Goal: Information Seeking & Learning: Learn about a topic

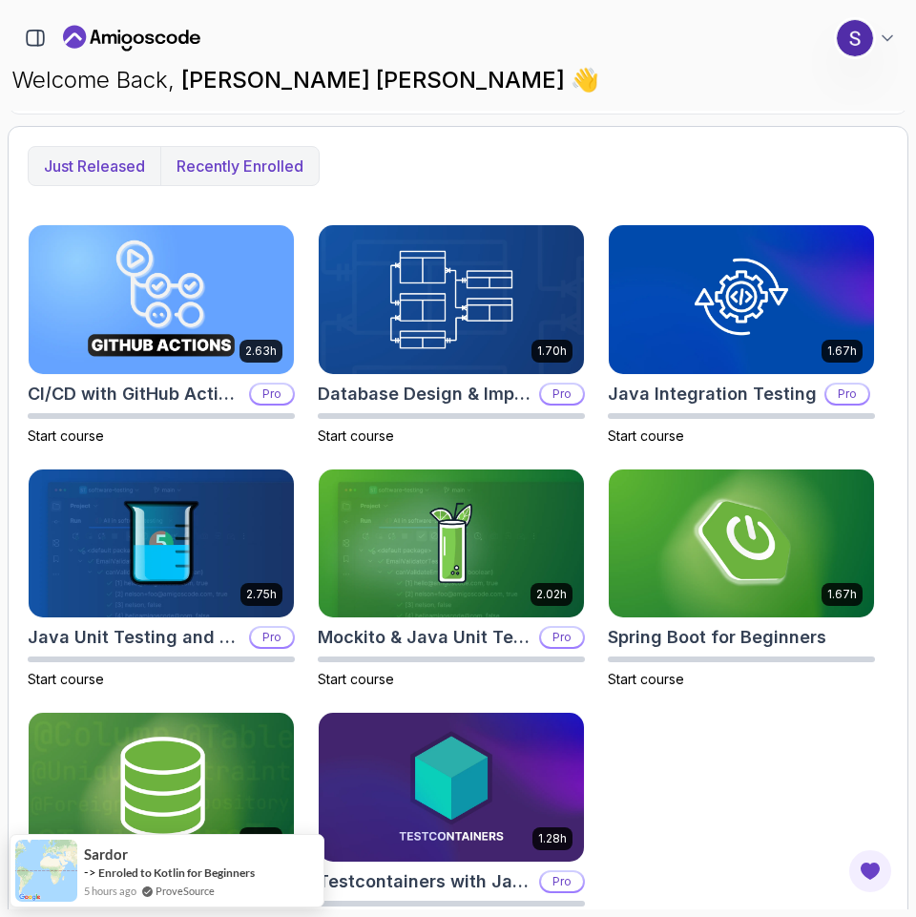
click at [247, 164] on p "Recently enrolled" at bounding box center [239, 166] width 127 height 23
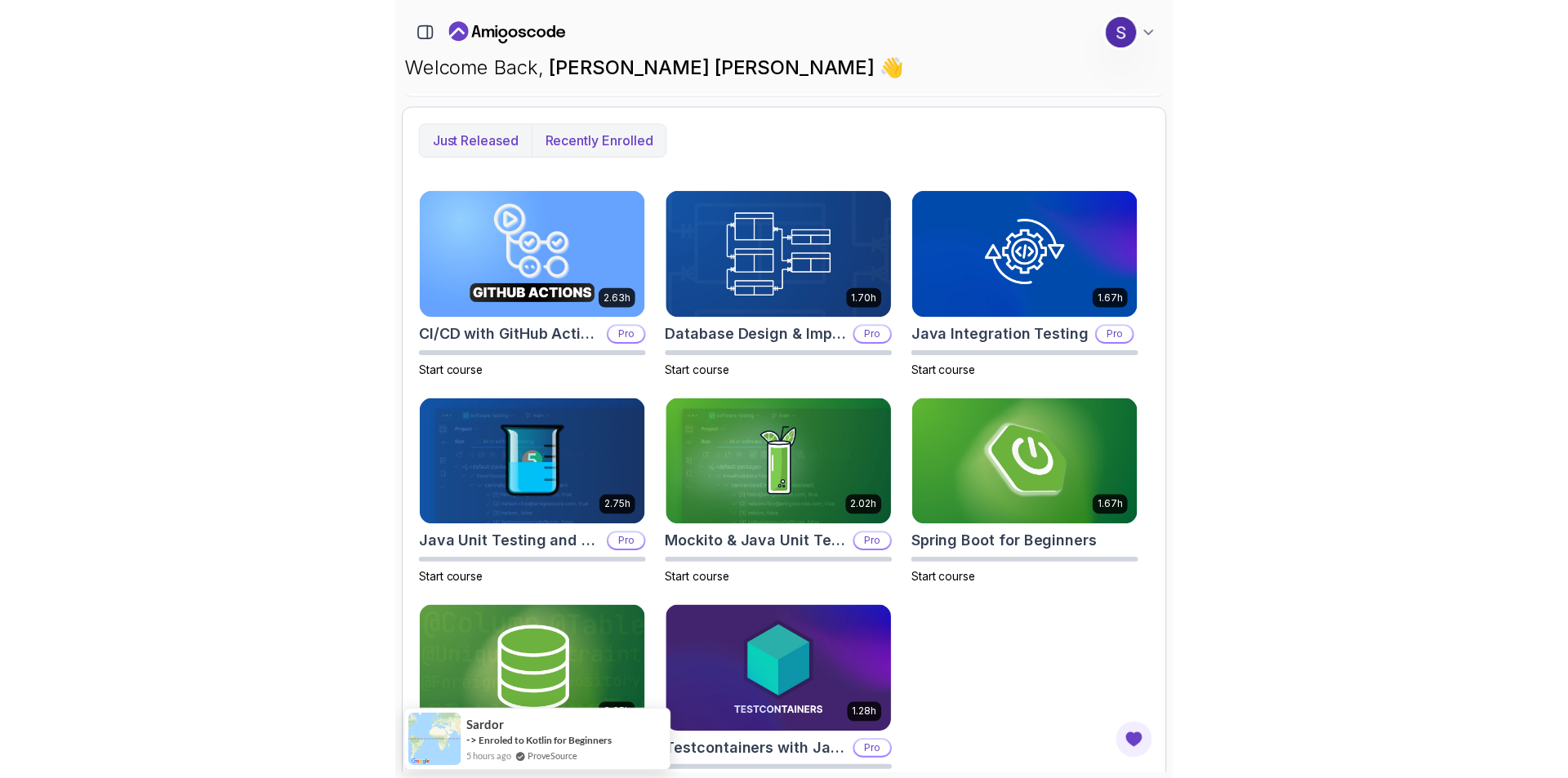
scroll to position [504, 0]
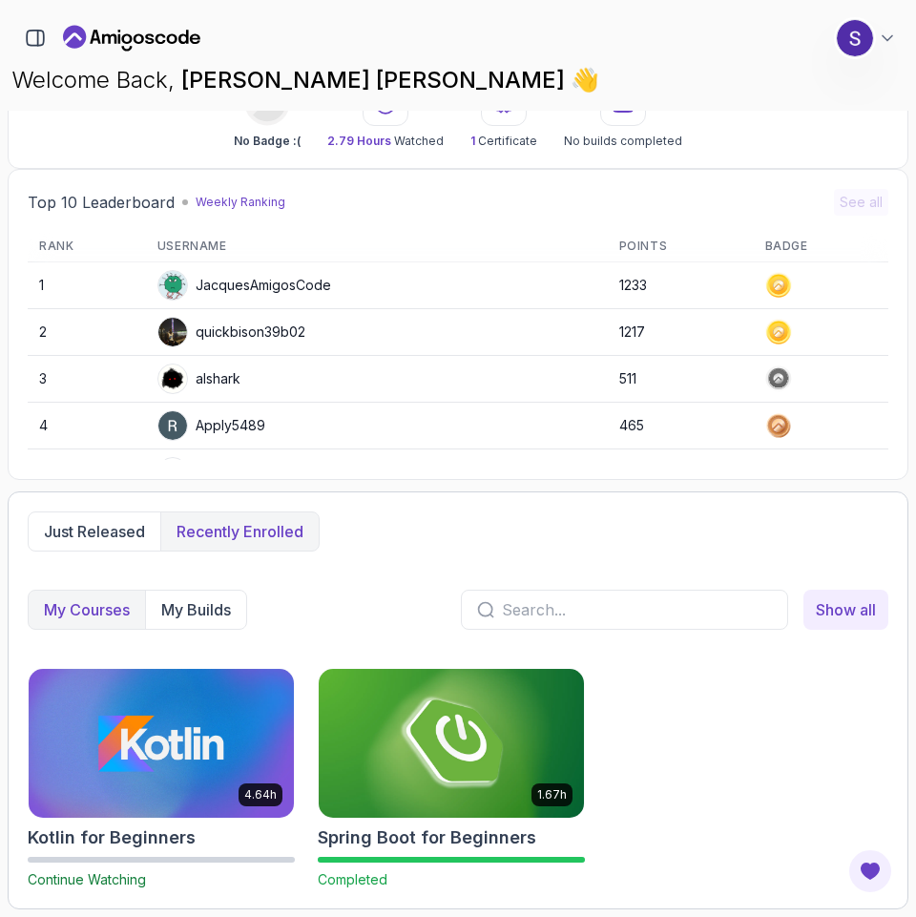
click at [453, 709] on img at bounding box center [451, 743] width 279 height 156
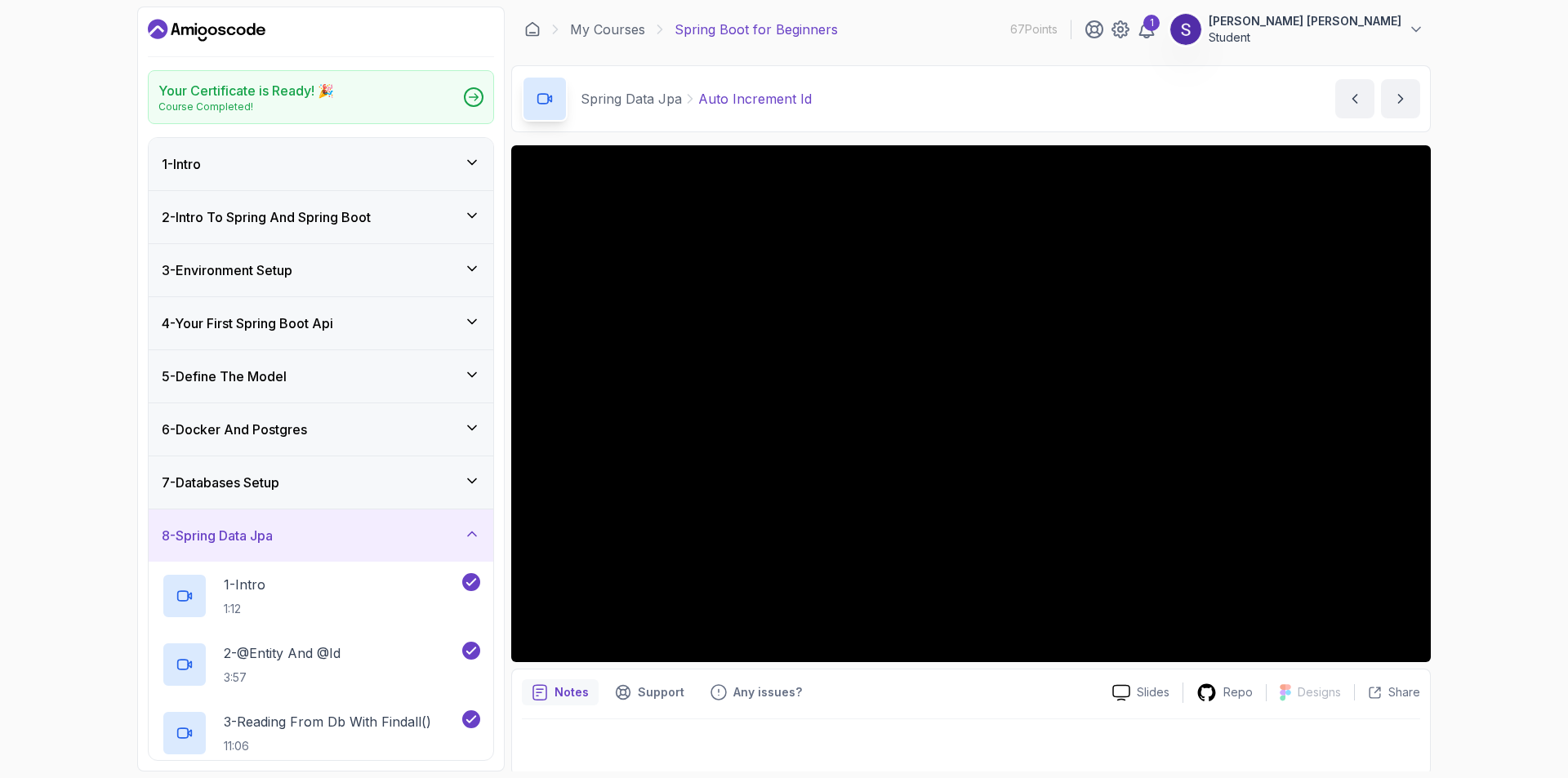
click at [278, 472] on h3 "7 - Databases Setup" at bounding box center [220, 482] width 117 height 20
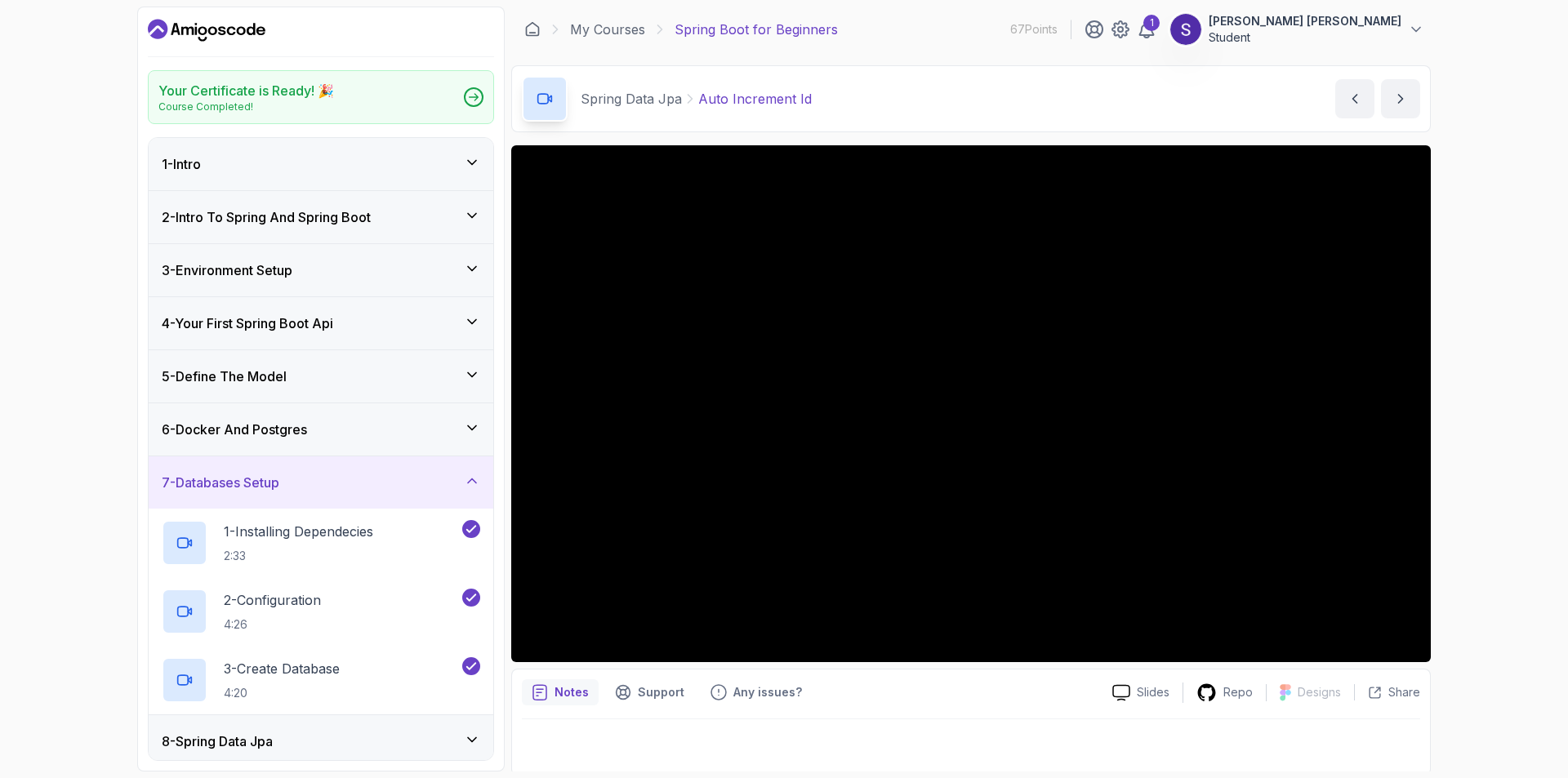
scroll to position [163, 0]
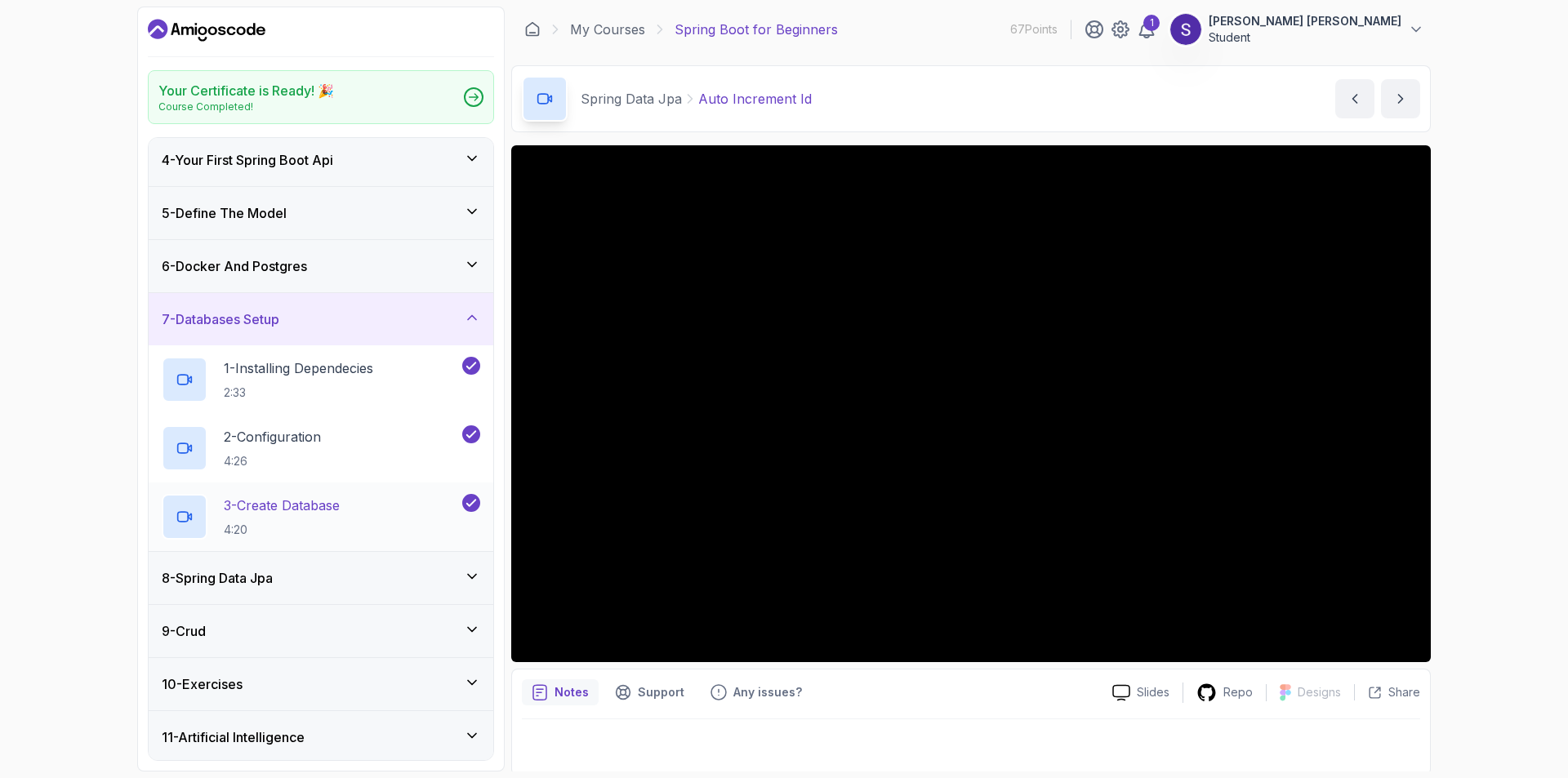
click at [305, 508] on p "3 - Create Database" at bounding box center [281, 505] width 116 height 20
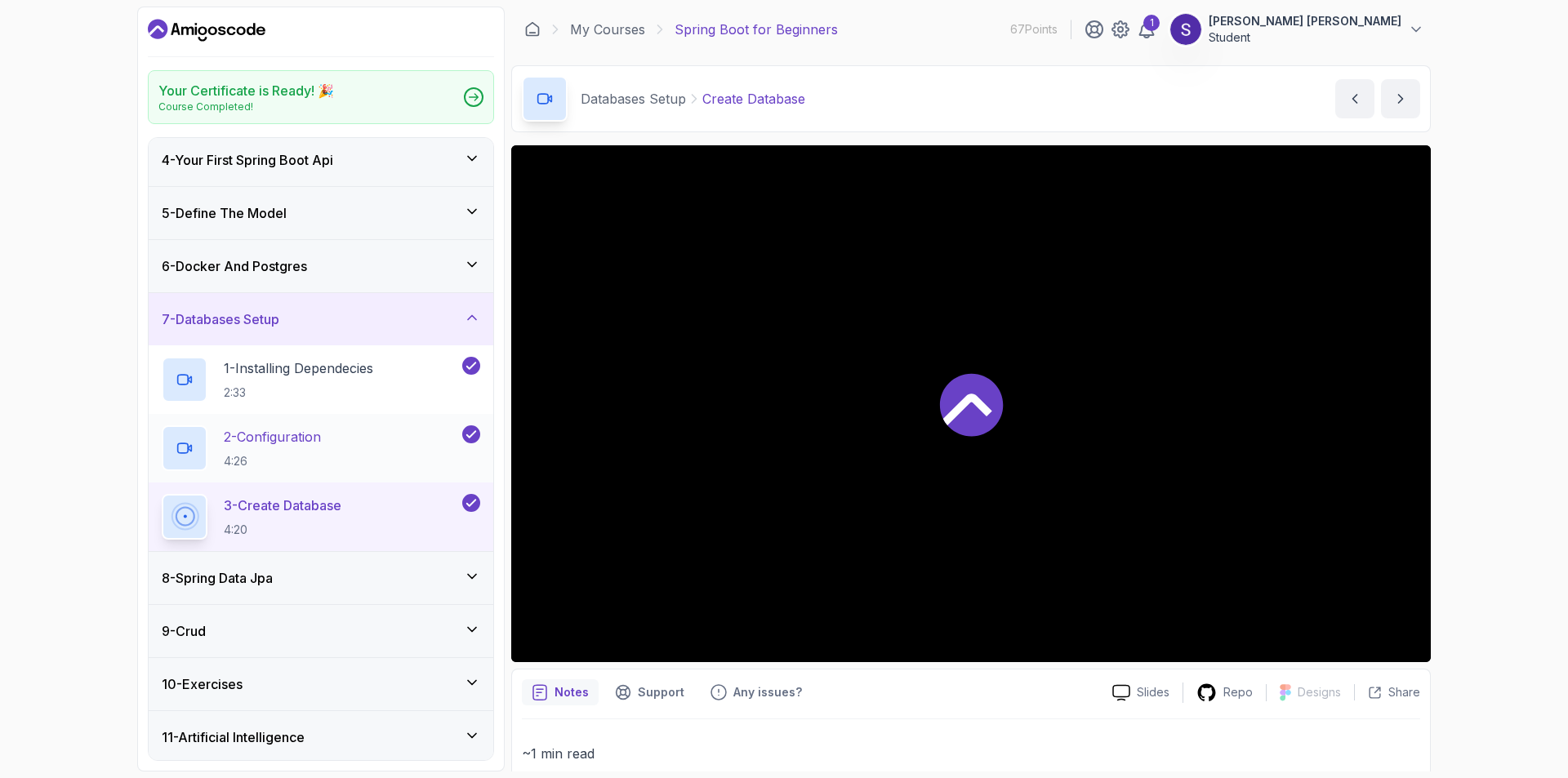
click at [297, 448] on h2 "2 - Configuration 4:26" at bounding box center [272, 448] width 98 height 43
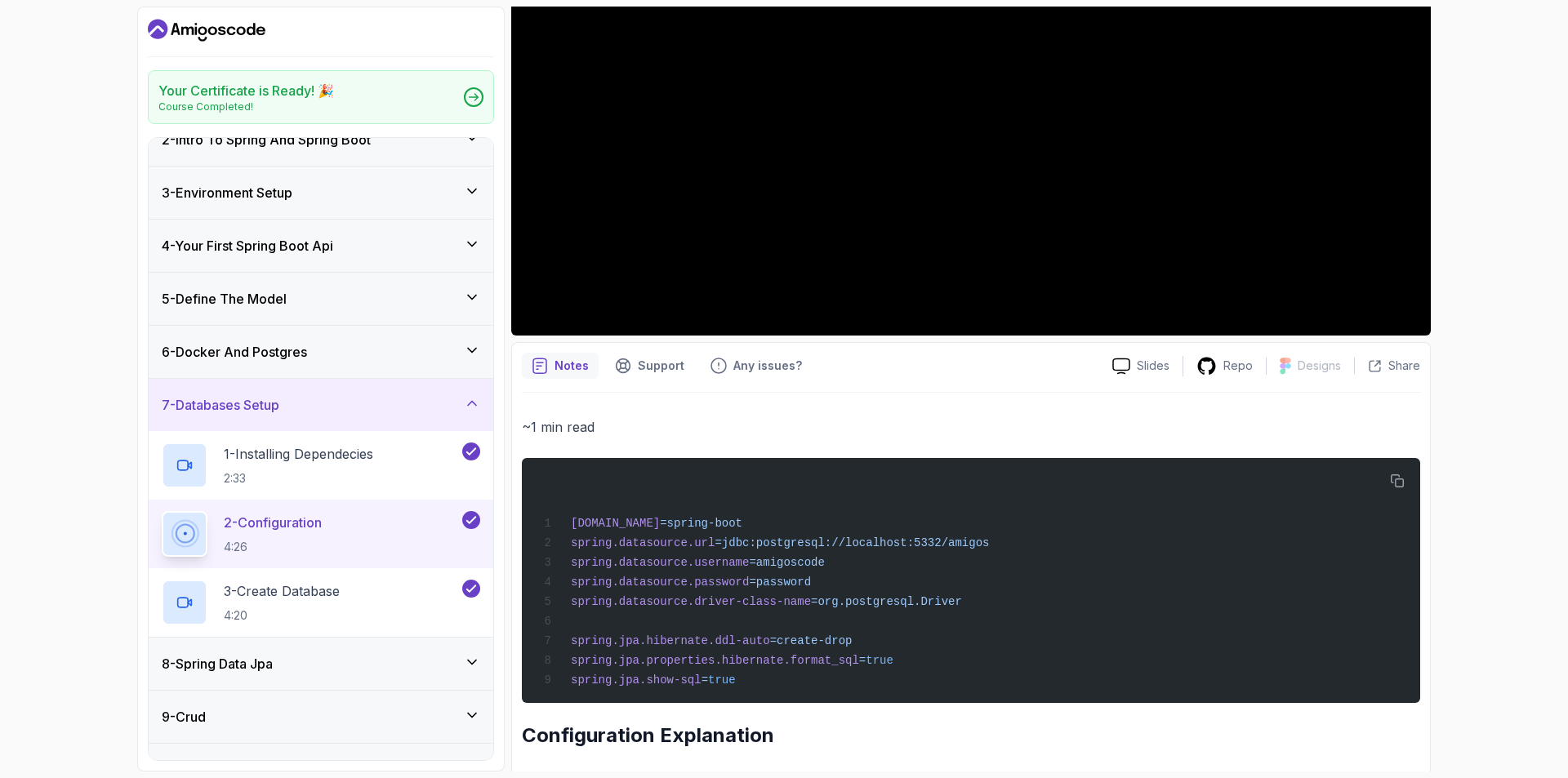
scroll to position [81, 0]
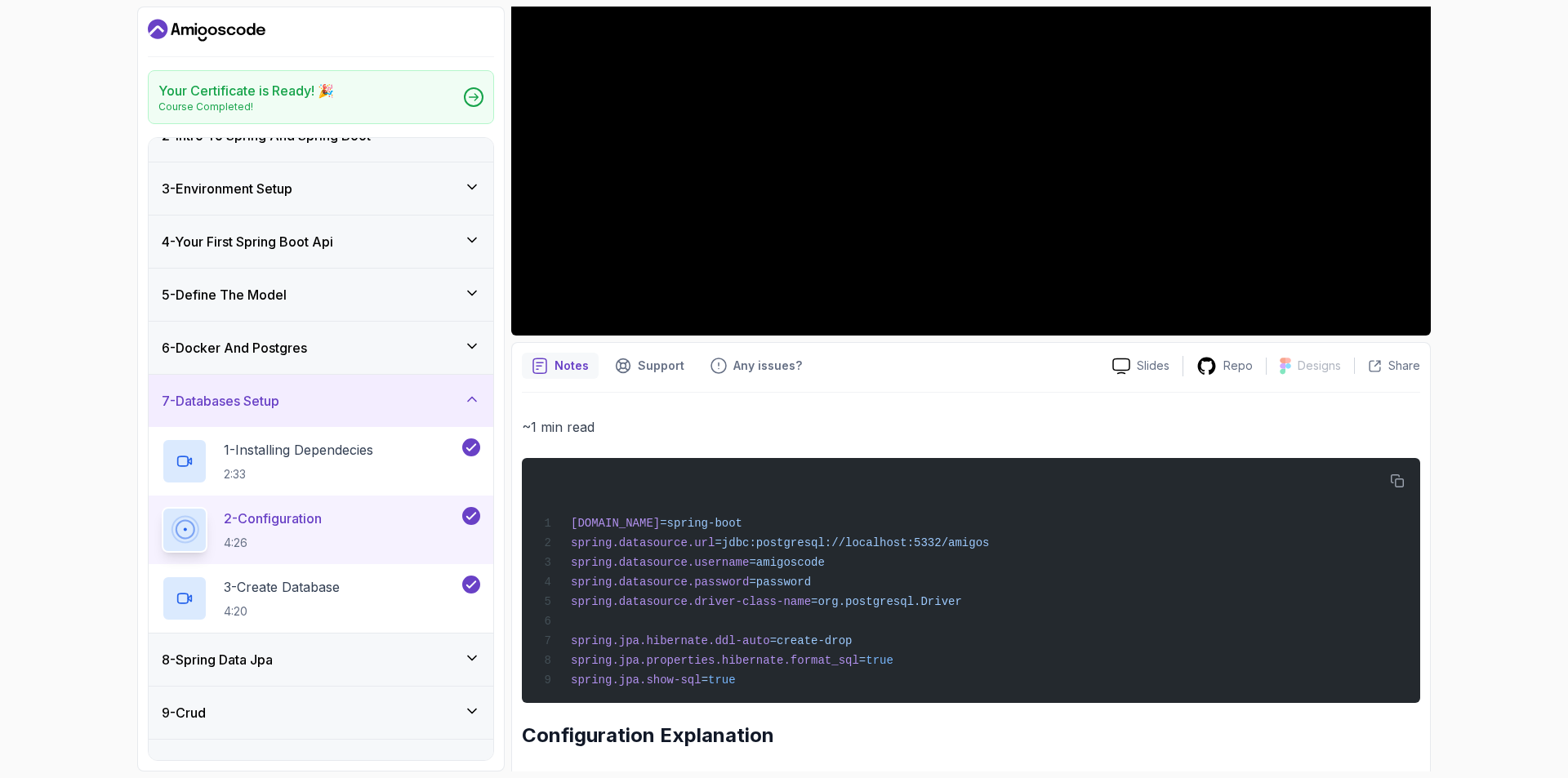
click at [247, 356] on h3 "6 - Docker And Postgres" at bounding box center [235, 347] width 146 height 20
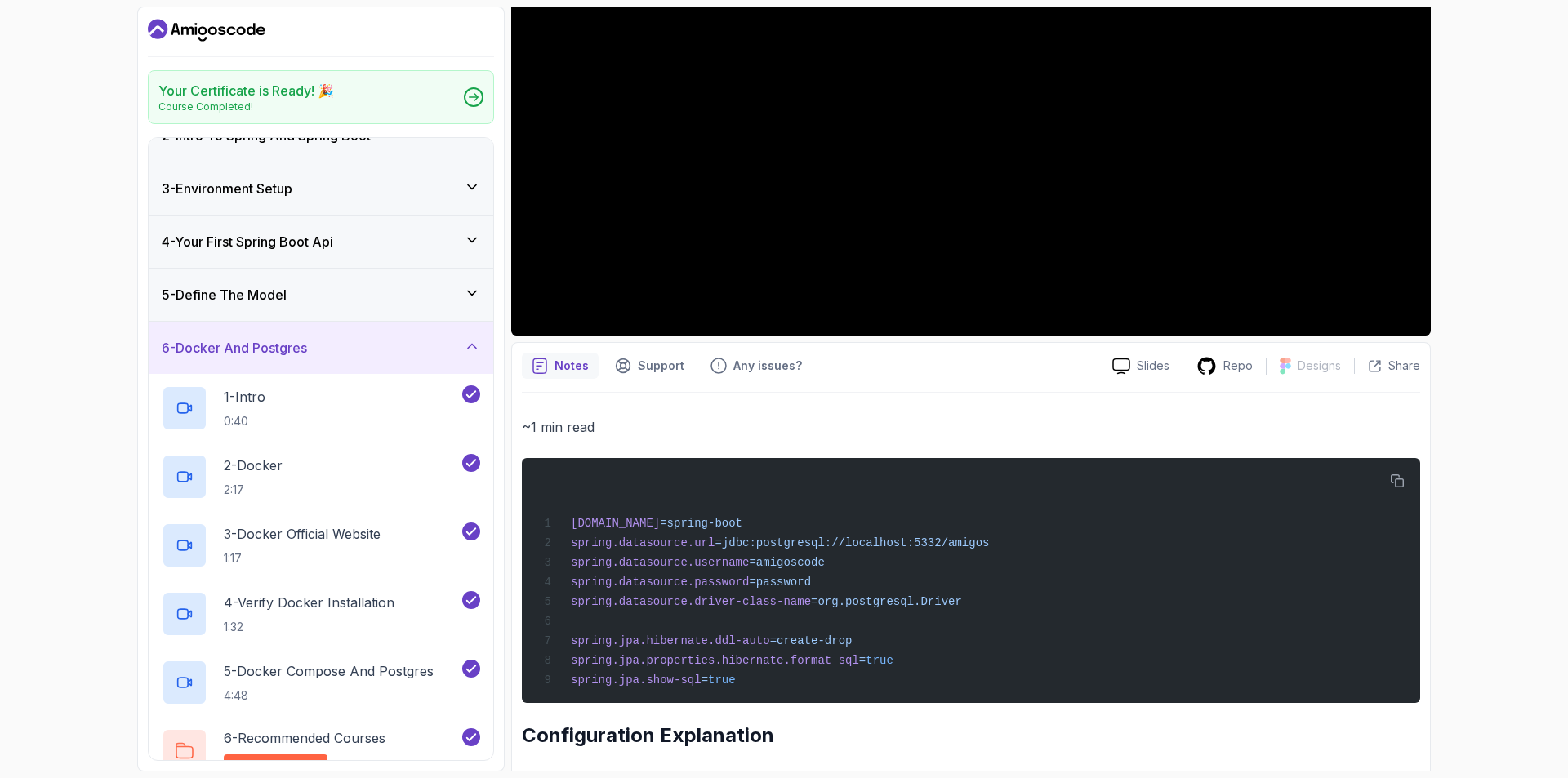
click at [315, 295] on div "5 - Define The Model" at bounding box center [321, 294] width 318 height 20
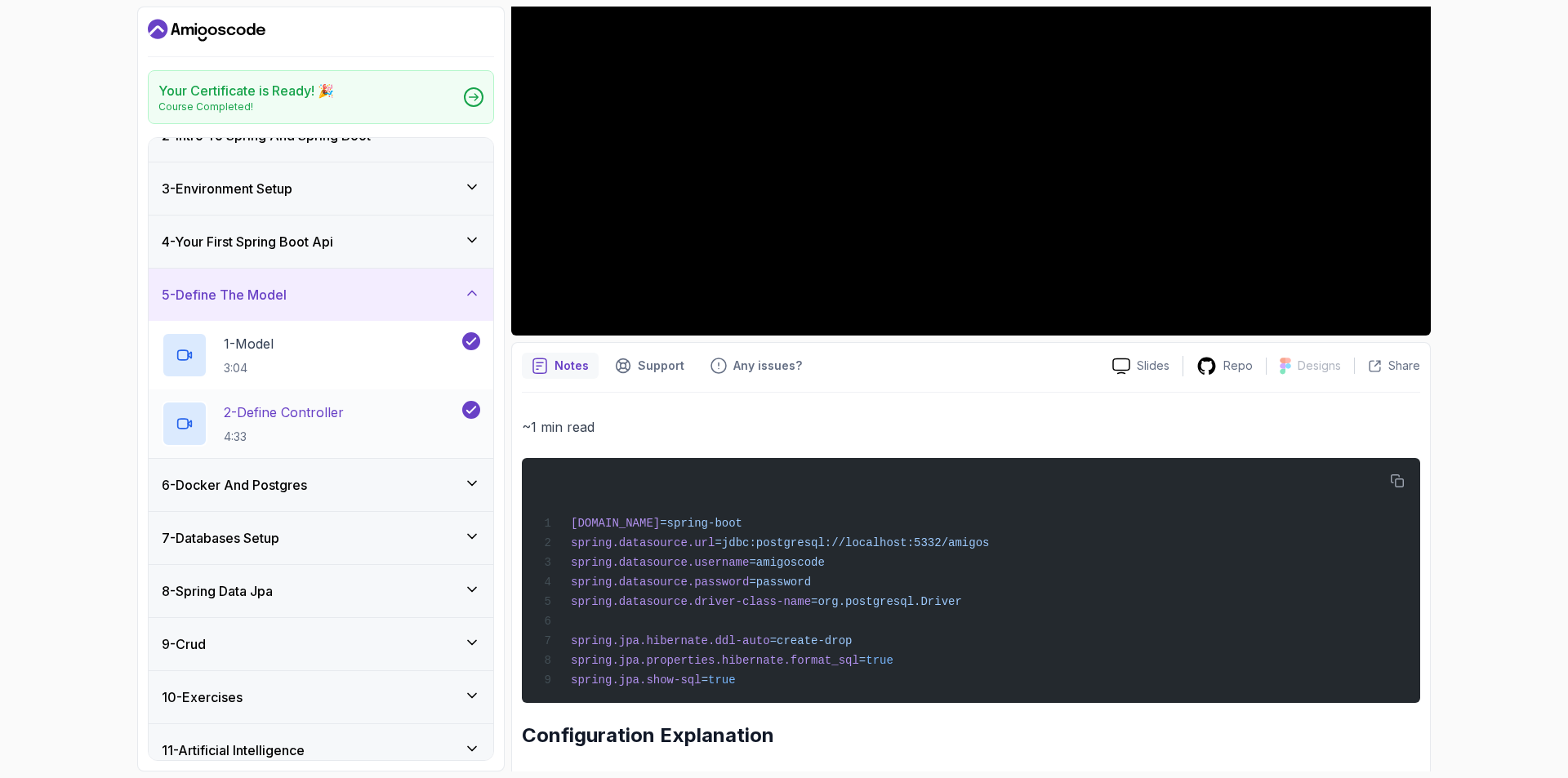
click at [285, 413] on p "2 - Define Controller" at bounding box center [283, 412] width 120 height 20
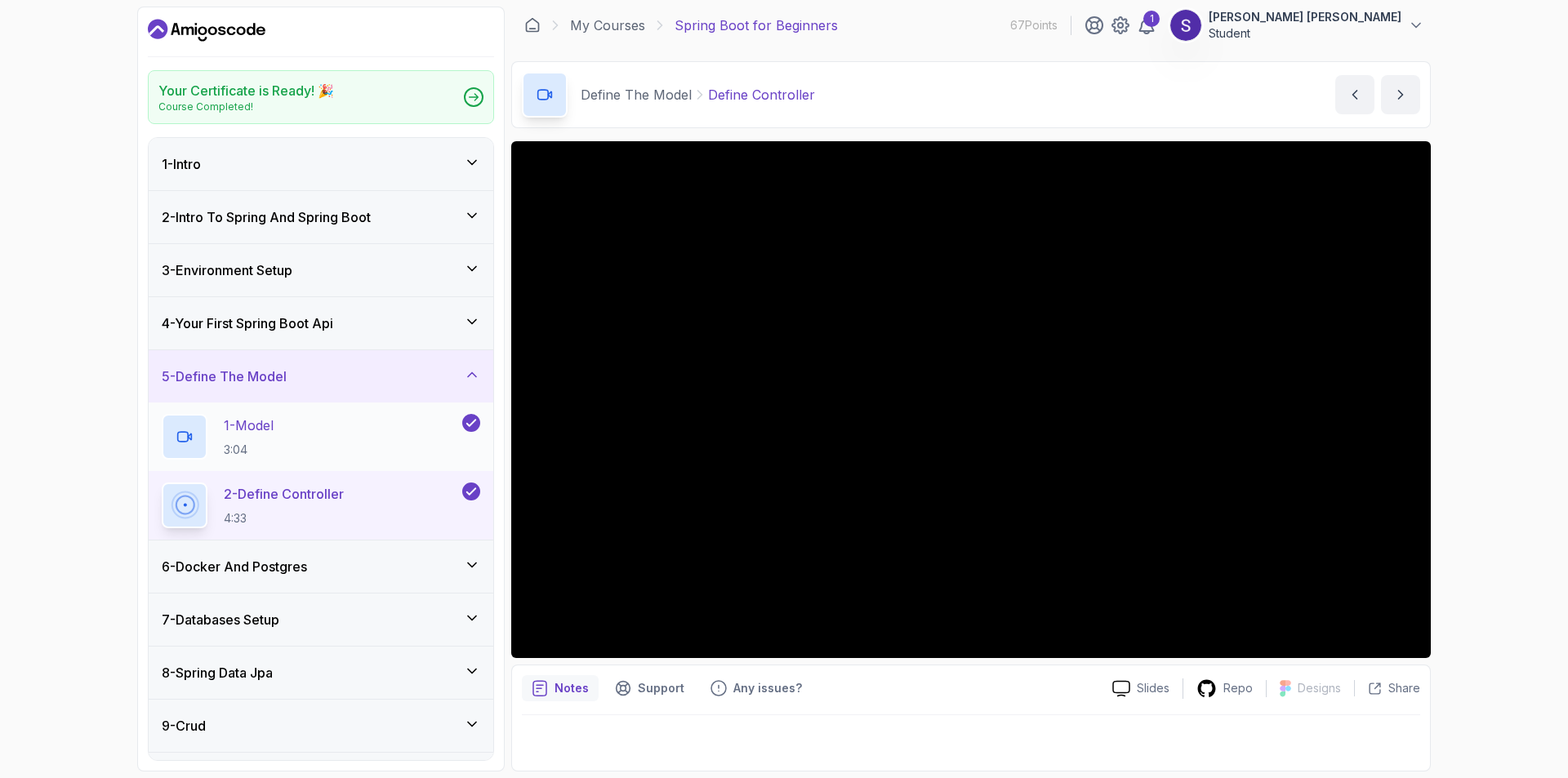
click at [304, 433] on div "1 - Model 3:04" at bounding box center [310, 437] width 297 height 45
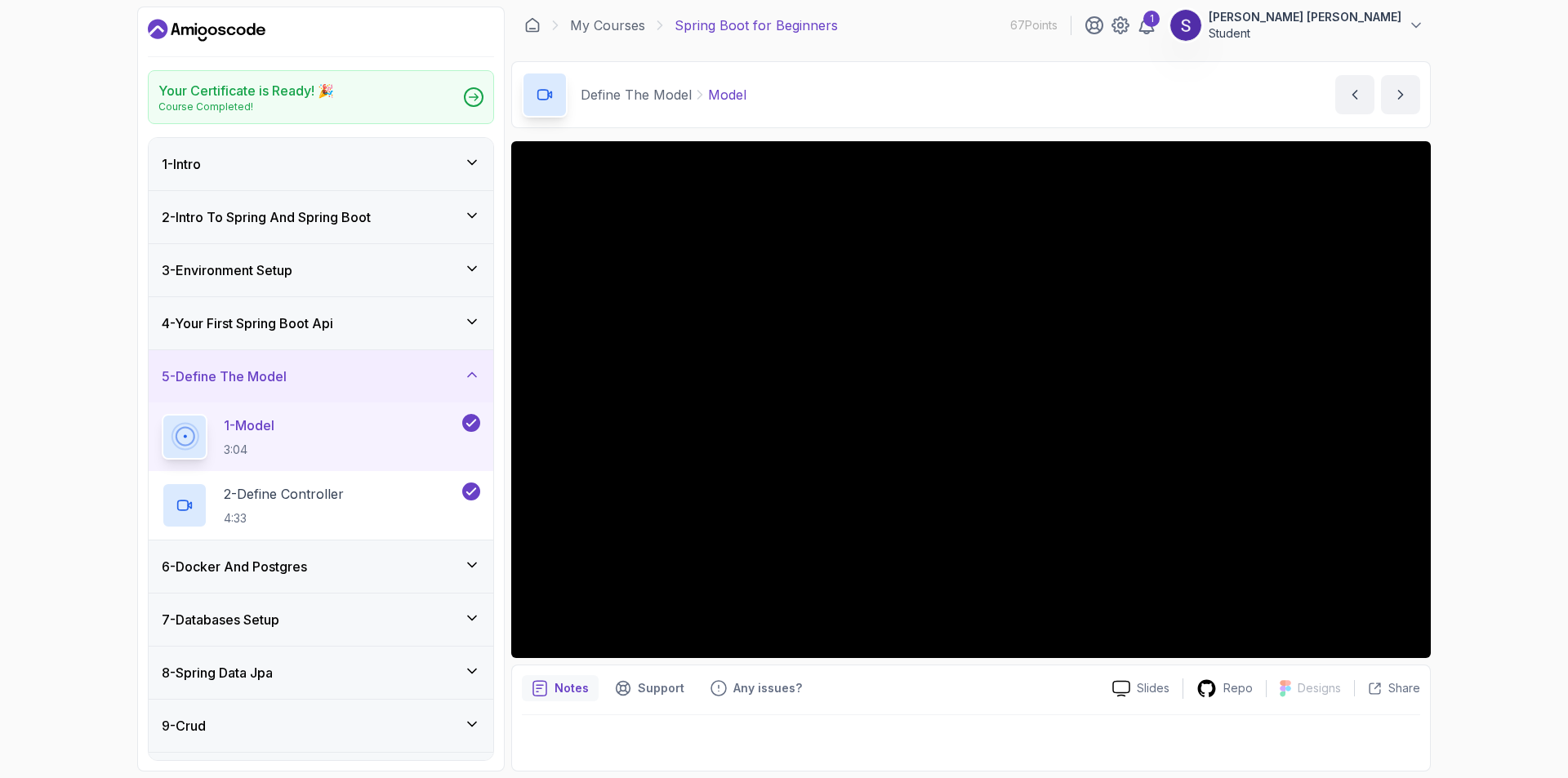
click at [245, 312] on div "4 - Your First Spring Boot Api" at bounding box center [321, 323] width 345 height 52
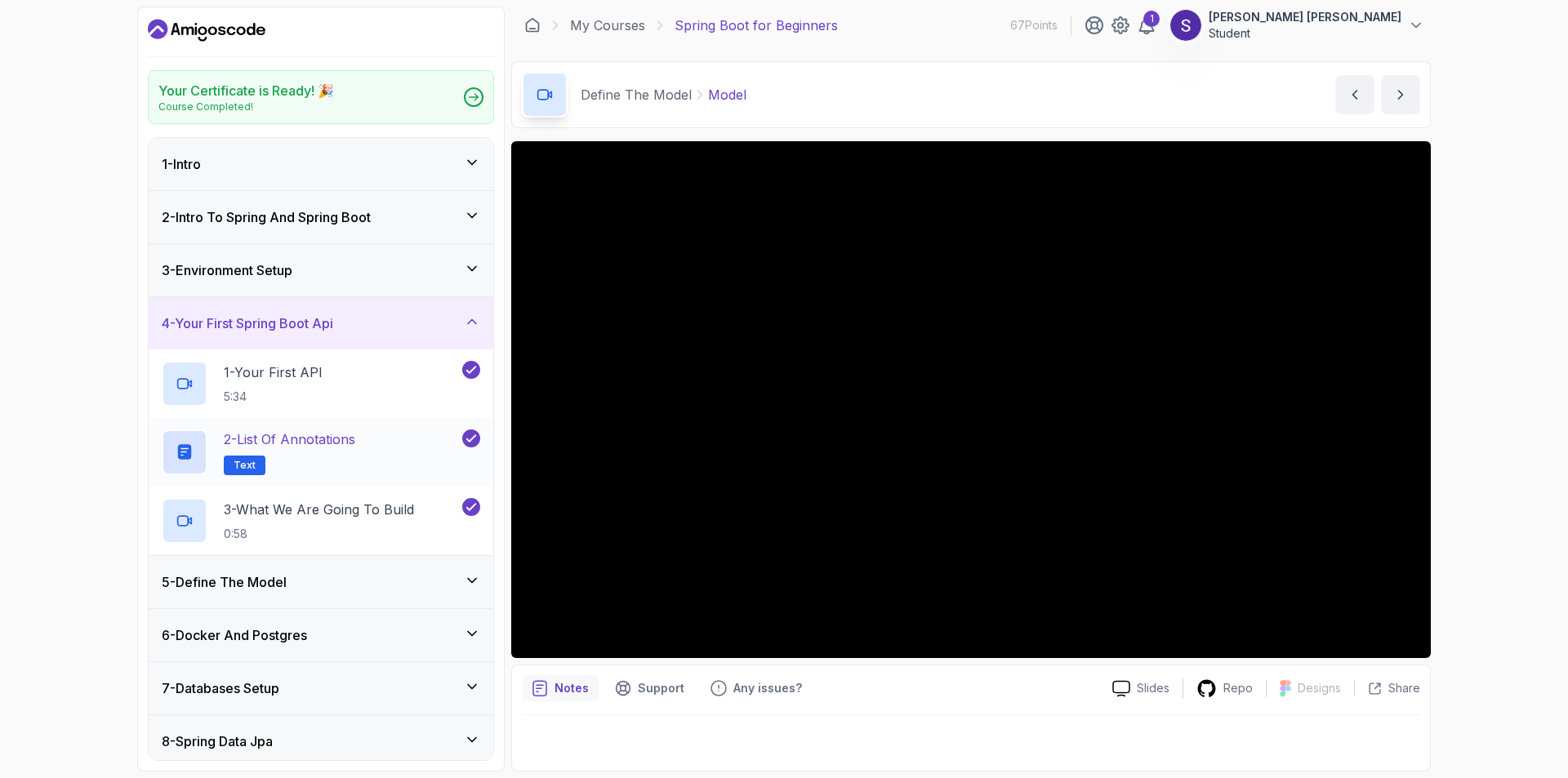
click at [288, 458] on h2 "2 - List of Annotations Text" at bounding box center [289, 452] width 132 height 45
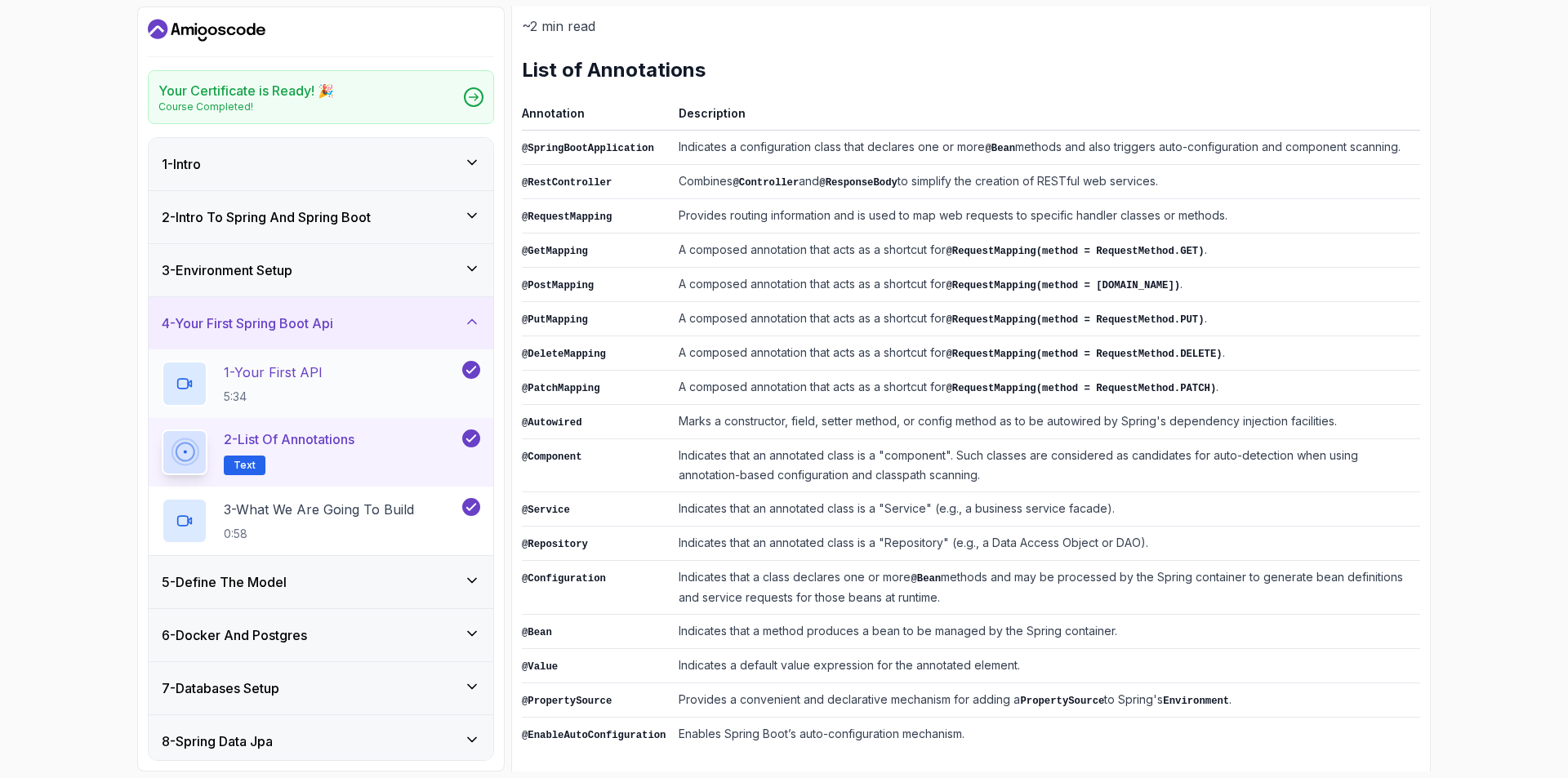
scroll to position [205, 0]
